Goal: Task Accomplishment & Management: Manage account settings

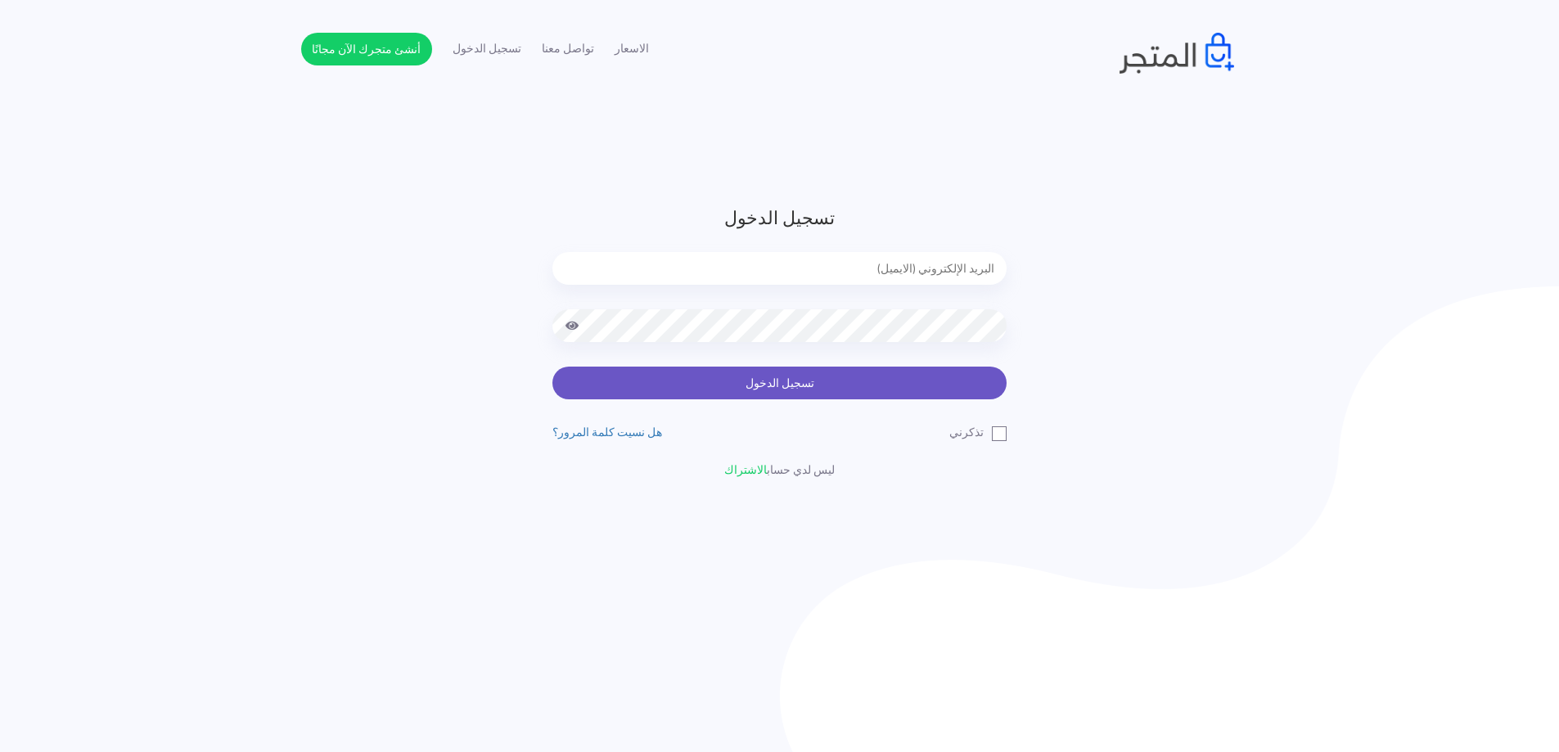
type input "[EMAIL_ADDRESS][DOMAIN_NAME]"
click at [830, 393] on button "تسجيل الدخول" at bounding box center [779, 383] width 454 height 33
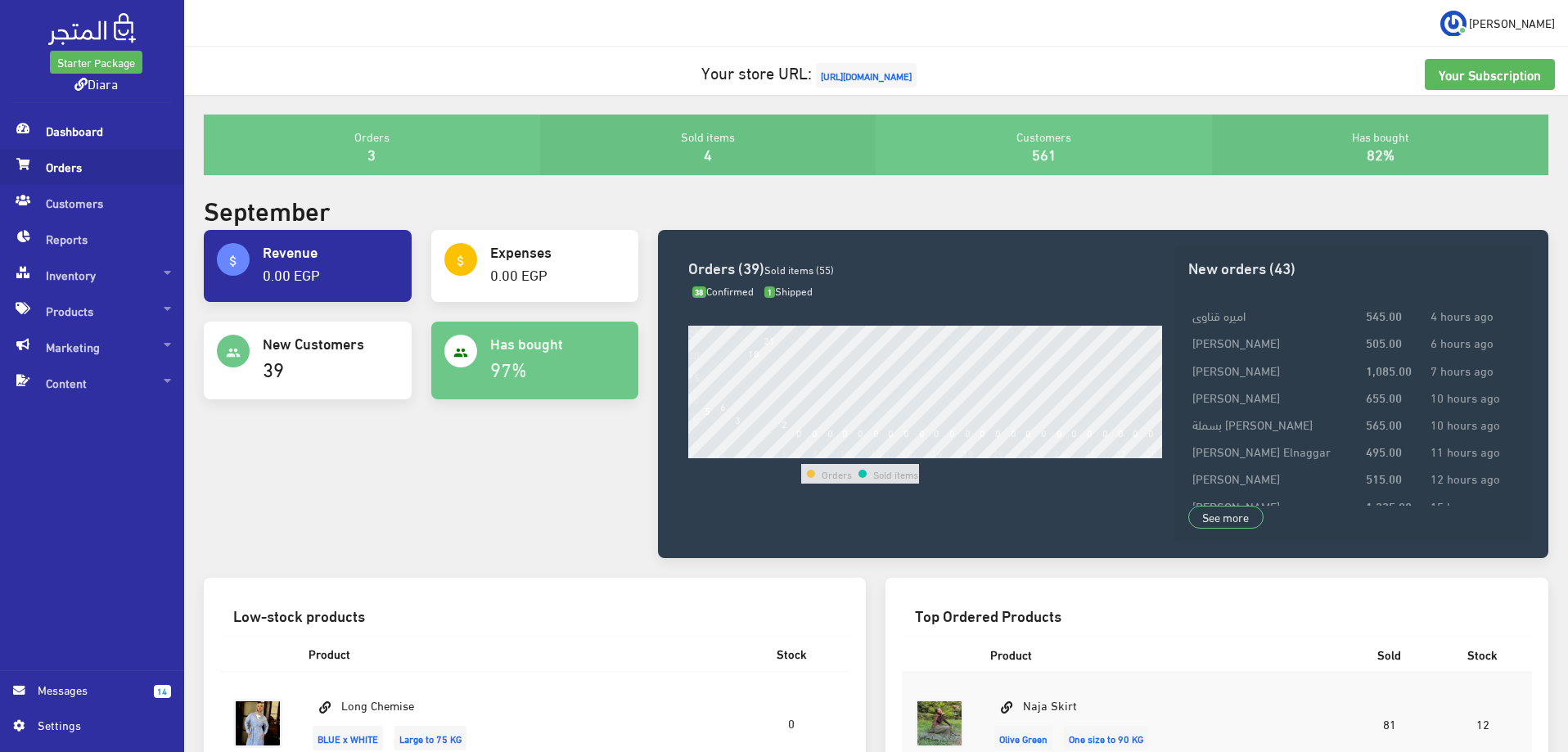
click at [37, 182] on span "Orders" at bounding box center [92, 167] width 158 height 36
